Goal: Task Accomplishment & Management: Use online tool/utility

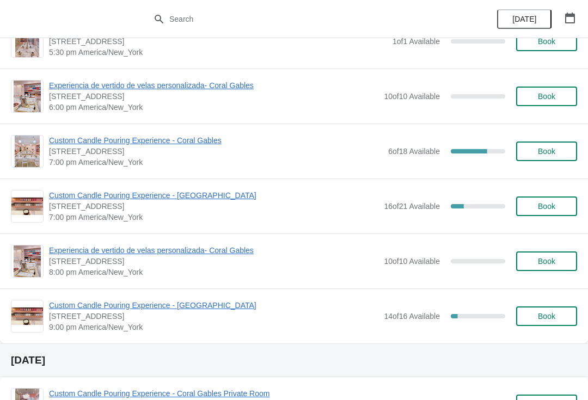
scroll to position [641, 0]
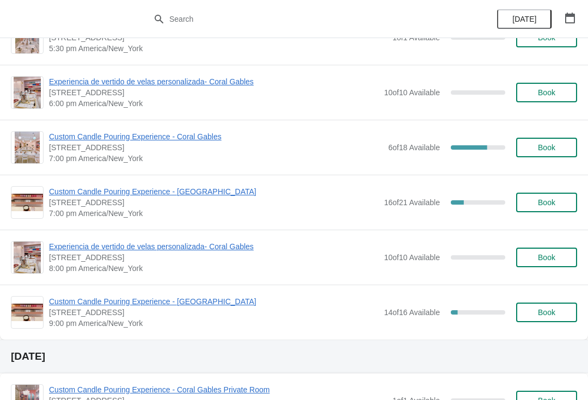
click at [220, 193] on span "Custom Candle Pouring Experience - [GEOGRAPHIC_DATA]" at bounding box center [214, 191] width 330 height 11
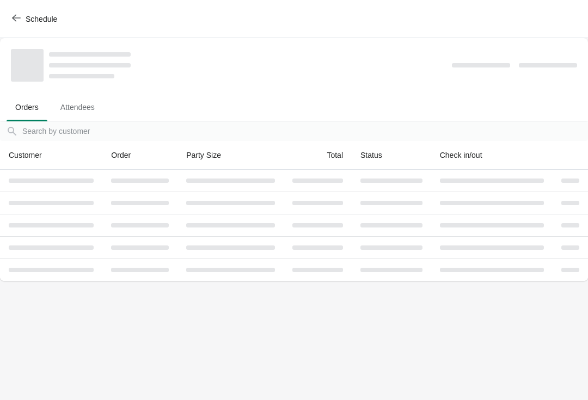
scroll to position [0, 0]
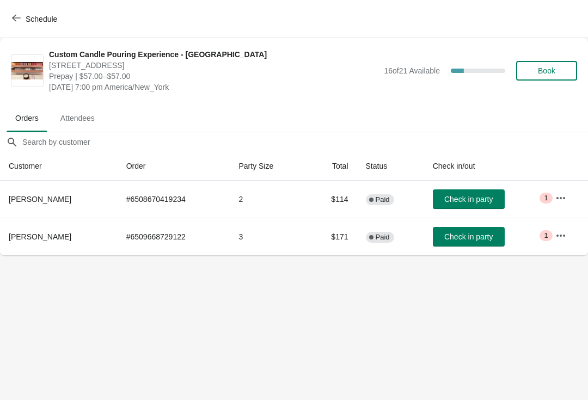
click at [29, 18] on span "Schedule" at bounding box center [42, 19] width 32 height 9
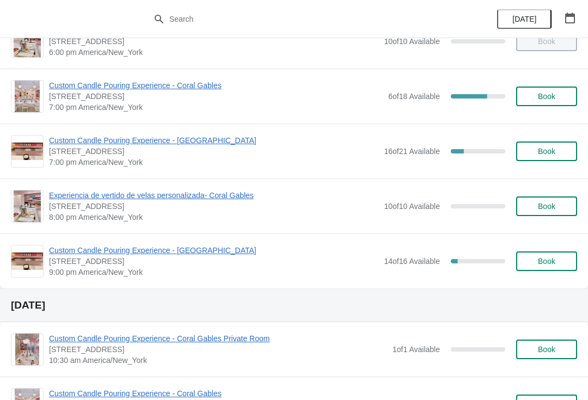
scroll to position [692, 0]
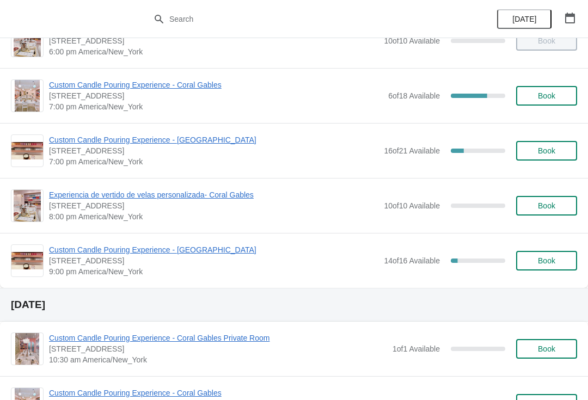
click at [219, 254] on span "Custom Candle Pouring Experience - [GEOGRAPHIC_DATA]" at bounding box center [214, 250] width 330 height 11
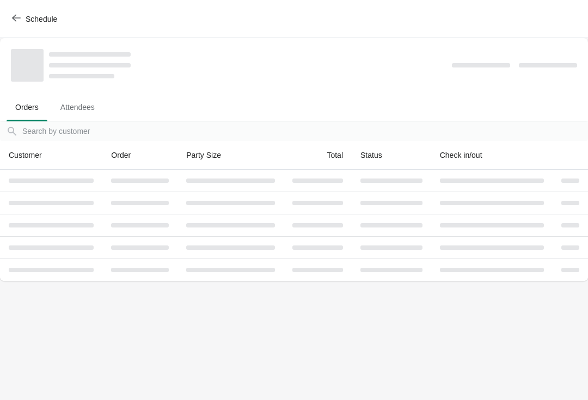
scroll to position [0, 0]
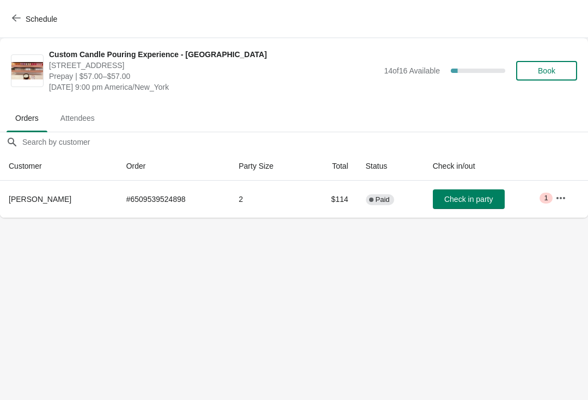
click at [26, 19] on span "Schedule" at bounding box center [42, 19] width 32 height 9
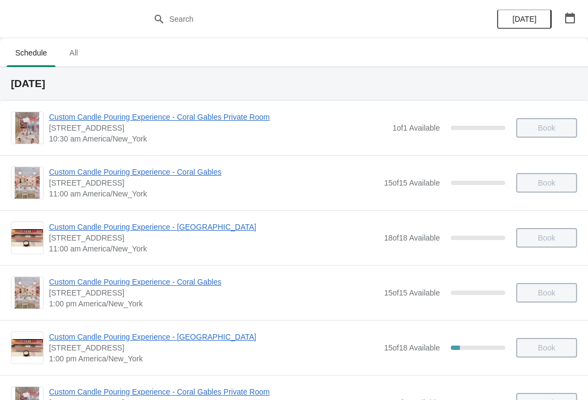
click at [285, 262] on div "Custom Candle Pouring Experience - [GEOGRAPHIC_DATA] [STREET_ADDRESS] 11:00 am …" at bounding box center [294, 237] width 588 height 55
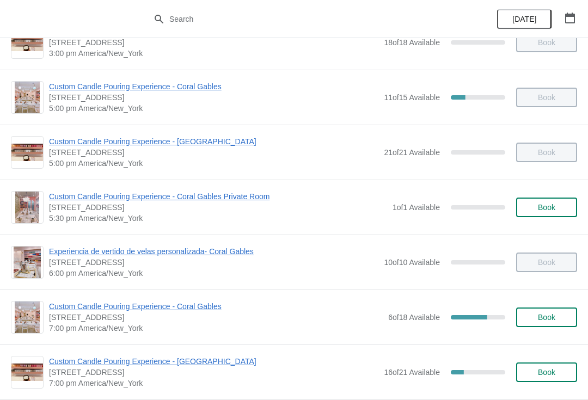
scroll to position [470, 0]
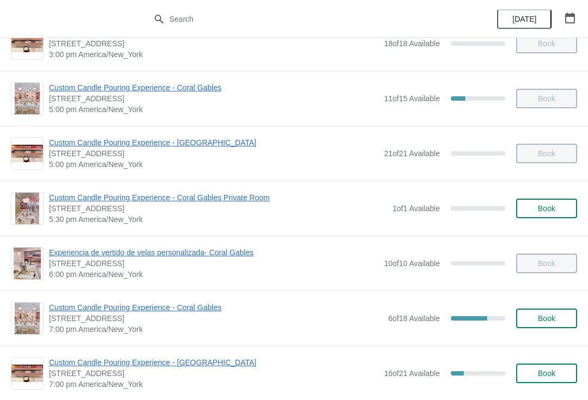
click at [217, 140] on span "Custom Candle Pouring Experience - [GEOGRAPHIC_DATA]" at bounding box center [214, 142] width 330 height 11
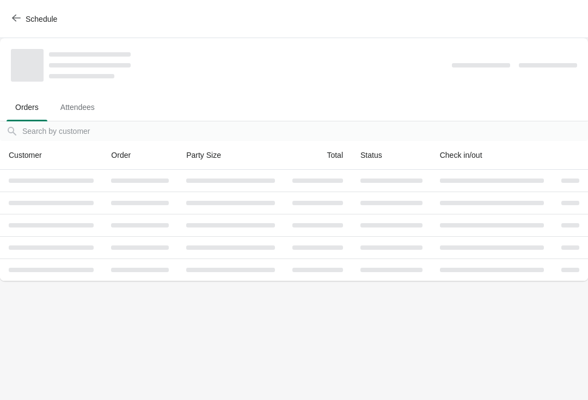
scroll to position [0, 0]
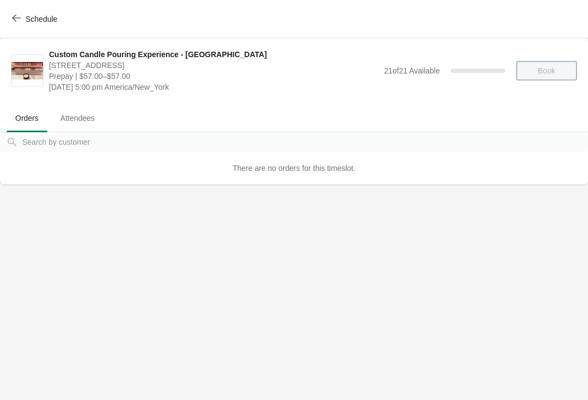
click at [25, 15] on span "Schedule" at bounding box center [35, 19] width 43 height 10
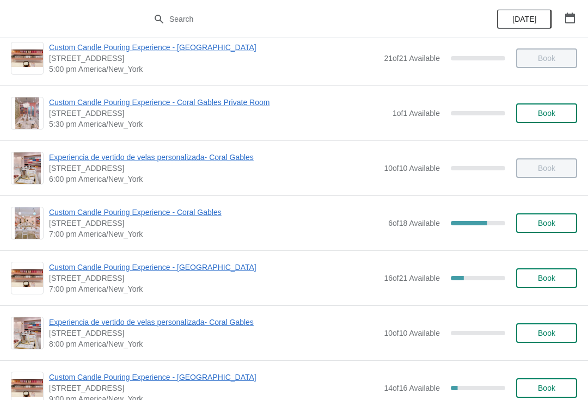
scroll to position [569, 0]
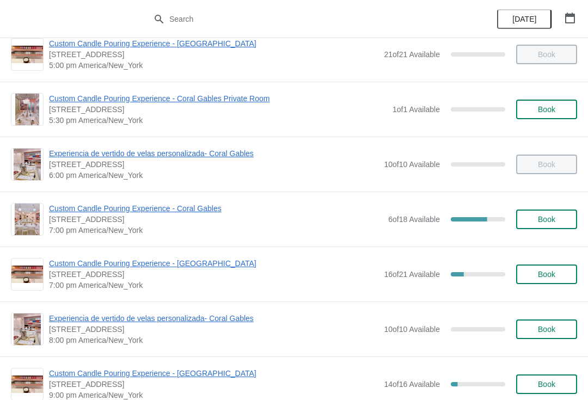
click at [208, 263] on span "Custom Candle Pouring Experience - [GEOGRAPHIC_DATA]" at bounding box center [214, 263] width 330 height 11
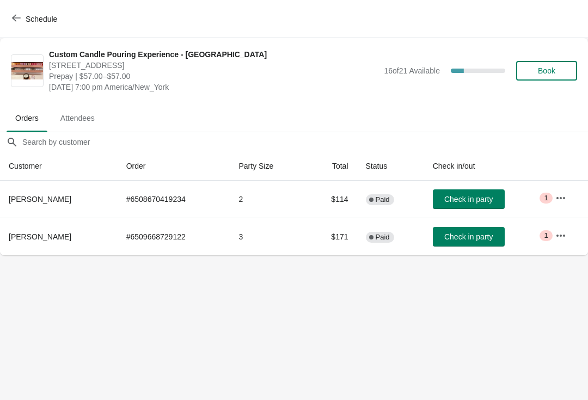
scroll to position [0, 0]
click at [457, 206] on button "Check in party" at bounding box center [469, 200] width 72 height 20
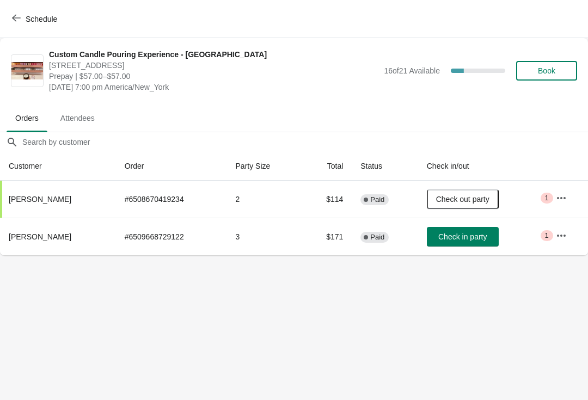
click at [562, 241] on button "button" at bounding box center [562, 236] width 20 height 20
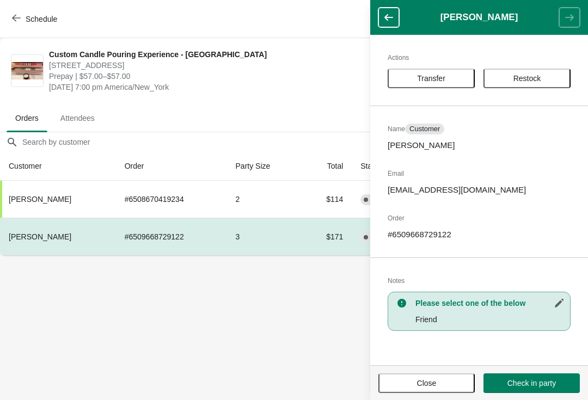
click at [431, 382] on span "Close" at bounding box center [427, 383] width 20 height 9
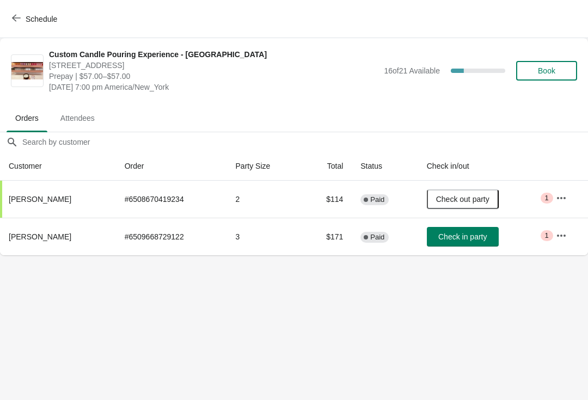
click at [564, 239] on icon "button" at bounding box center [561, 235] width 11 height 11
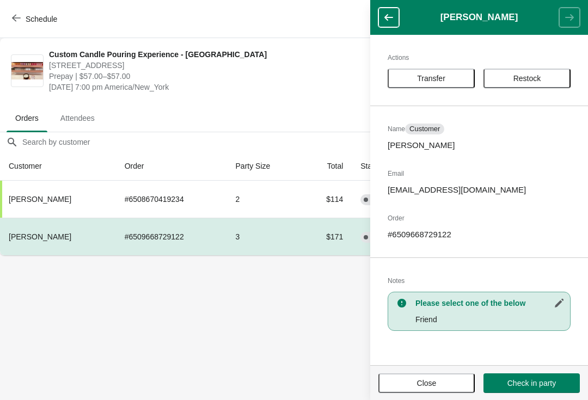
click at [437, 71] on button "Transfer" at bounding box center [431, 79] width 87 height 20
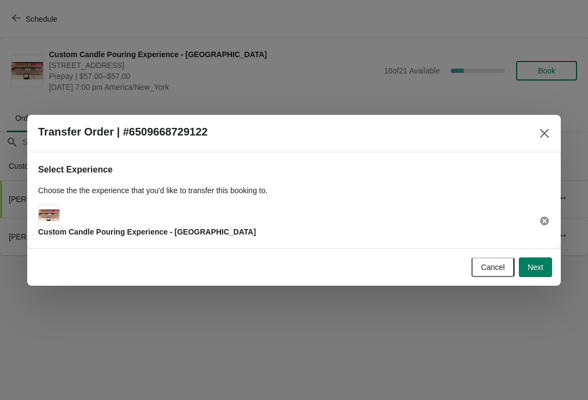
click at [538, 270] on span "Next" at bounding box center [536, 267] width 16 height 9
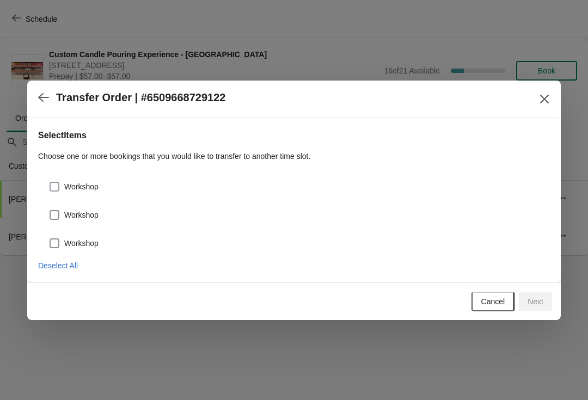
click at [58, 182] on span at bounding box center [55, 187] width 10 height 10
click at [50, 182] on input "Workshop" at bounding box center [50, 182] width 1 height 1
checkbox input "true"
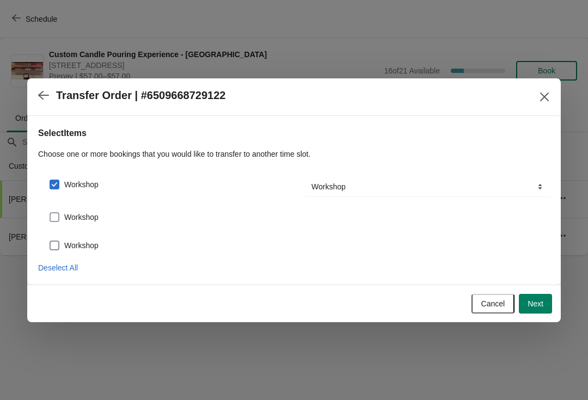
click at [54, 219] on span at bounding box center [55, 217] width 10 height 10
click at [50, 213] on input "Workshop" at bounding box center [50, 212] width 1 height 1
checkbox input "true"
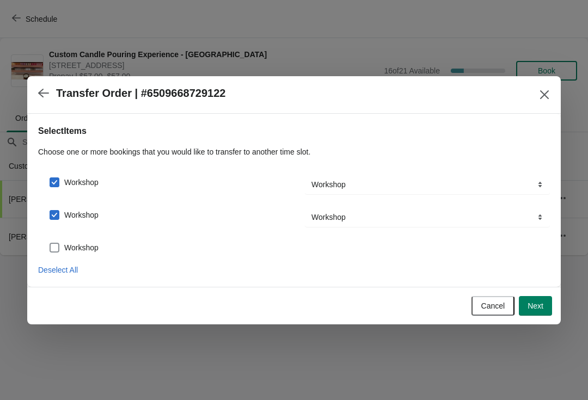
click at [59, 252] on span at bounding box center [55, 248] width 10 height 10
click at [50, 244] on input "Workshop" at bounding box center [50, 243] width 1 height 1
checkbox input "true"
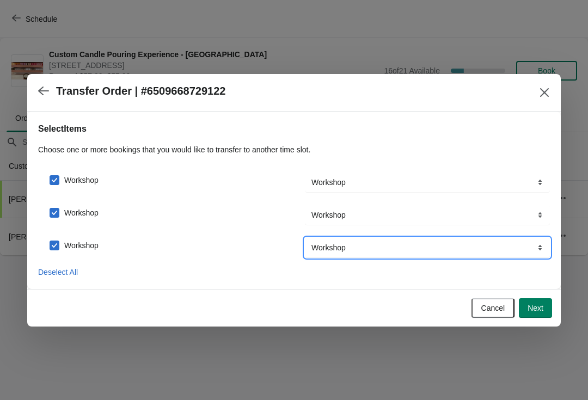
click at [525, 257] on select "Workshop" at bounding box center [427, 248] width 245 height 20
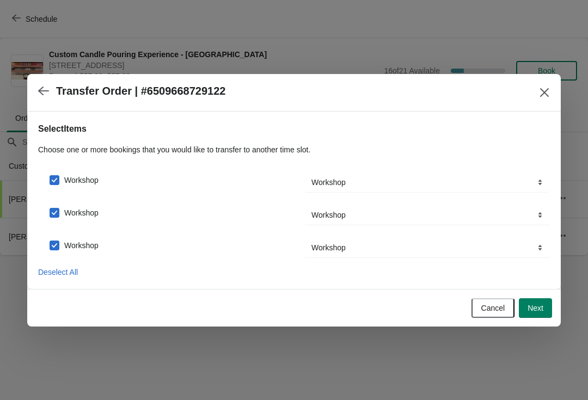
click at [538, 309] on span "Next" at bounding box center [536, 308] width 16 height 9
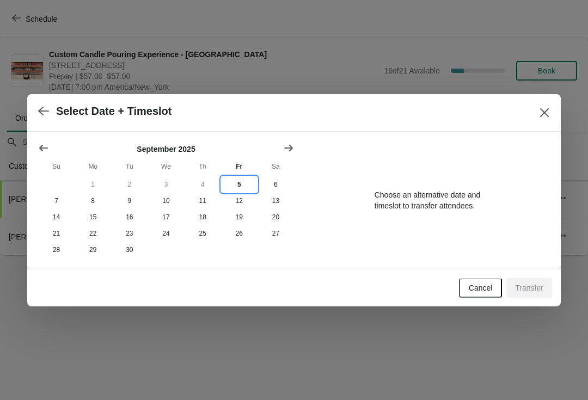
click at [241, 187] on button "5" at bounding box center [239, 185] width 37 height 16
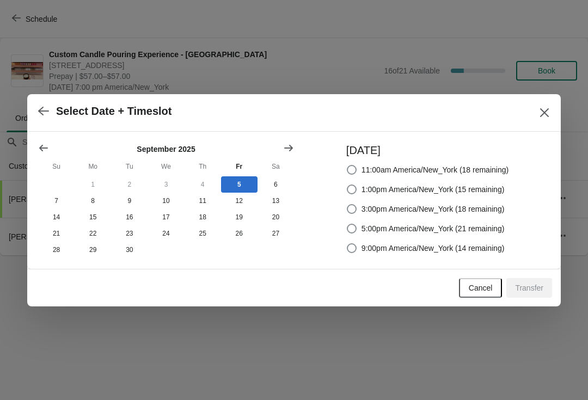
click at [355, 250] on span at bounding box center [352, 249] width 10 height 10
click at [348, 244] on input "9:00pm America/New_York (14 remaining)" at bounding box center [347, 244] width 1 height 1
radio input "true"
click at [530, 291] on span "Transfer" at bounding box center [529, 288] width 28 height 9
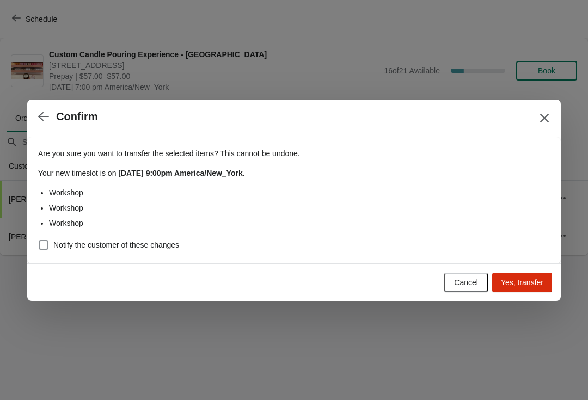
click at [48, 244] on span at bounding box center [44, 245] width 10 height 10
click at [39, 241] on input "Notify the customer of these changes" at bounding box center [39, 240] width 1 height 1
checkbox input "true"
click at [532, 291] on button "Yes, transfer" at bounding box center [522, 283] width 60 height 20
click at [477, 269] on div "Cancel Loading Yes, transfer" at bounding box center [292, 281] width 521 height 24
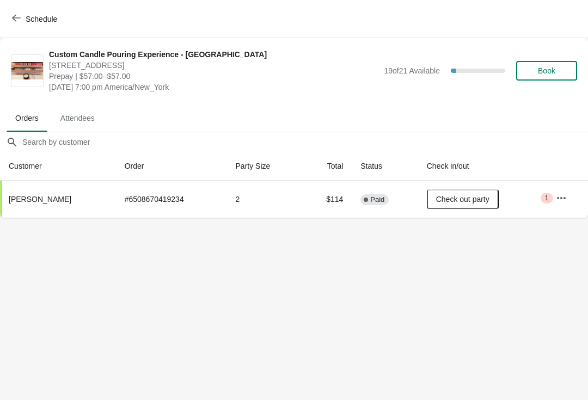
click at [20, 21] on icon "button" at bounding box center [16, 18] width 9 height 9
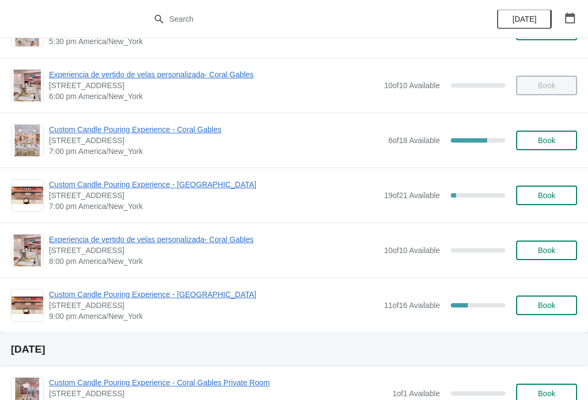
scroll to position [650, 0]
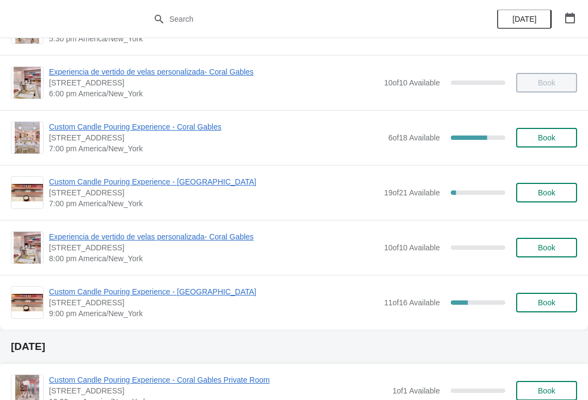
click at [209, 296] on span "Custom Candle Pouring Experience - [GEOGRAPHIC_DATA]" at bounding box center [214, 292] width 330 height 11
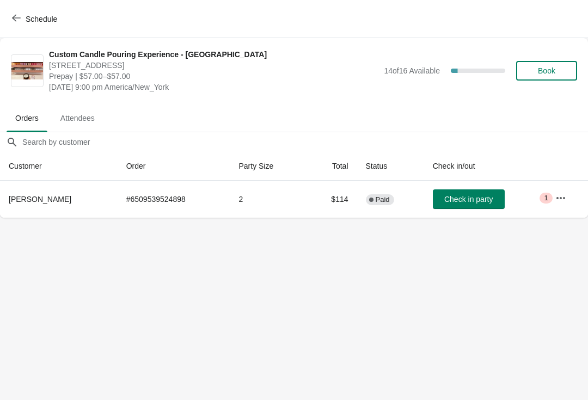
click at [263, 281] on body "Schedule Custom Candle Pouring Experience - [GEOGRAPHIC_DATA] [STREET_ADDRESS] …" at bounding box center [294, 200] width 588 height 400
click at [14, 22] on icon "button" at bounding box center [16, 18] width 9 height 9
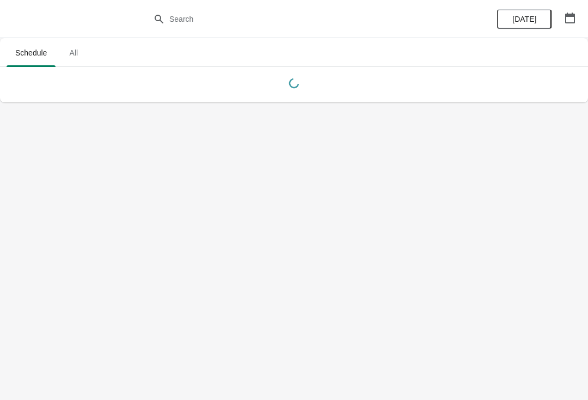
click at [507, 379] on body "Schedule All Schedule All [DATE]" at bounding box center [294, 200] width 588 height 400
